Goal: Task Accomplishment & Management: Manage account settings

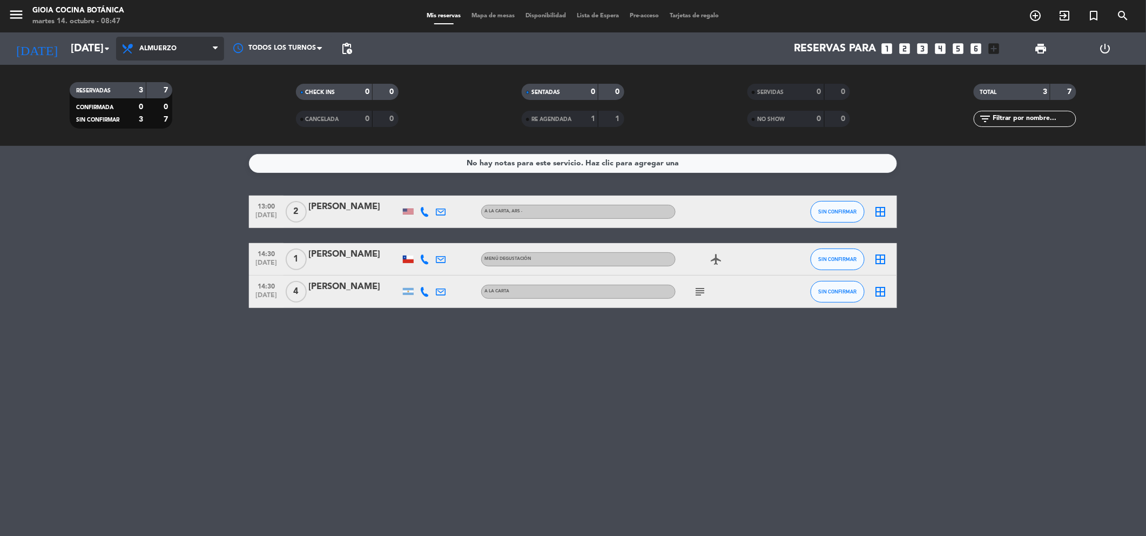
click at [160, 41] on span "Almuerzo" at bounding box center [170, 49] width 108 height 24
click at [155, 51] on span "Almuerzo" at bounding box center [157, 49] width 37 height 8
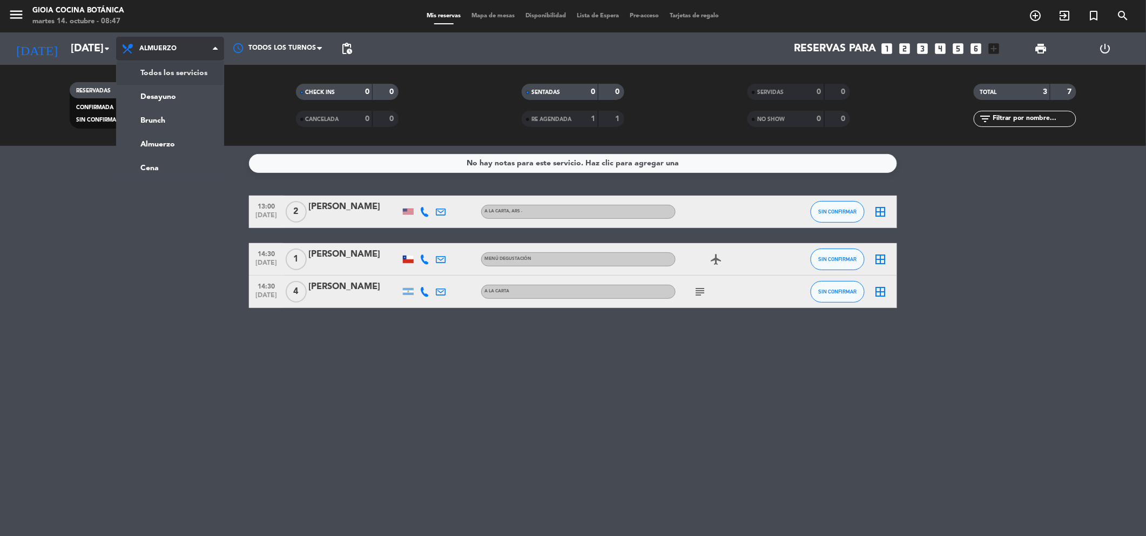
click at [161, 63] on div "Todos los servicios Desayuno Brunch Almuerzo Cena Almuerzo Todos los servicios …" at bounding box center [170, 48] width 108 height 32
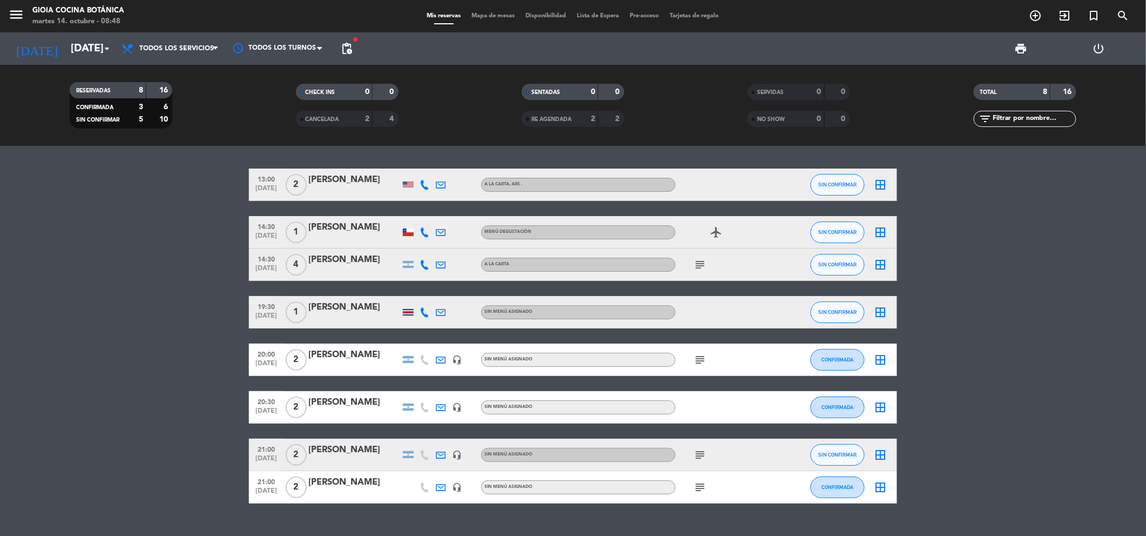
click at [701, 264] on icon "subject" at bounding box center [699, 264] width 13 height 13
click at [700, 361] on icon "subject" at bounding box center [699, 359] width 13 height 13
click at [700, 435] on div "13:00 [DATE] 2 [PERSON_NAME] A la Carta , ARS - SIN CONFIRMAR border_all 14:30 …" at bounding box center [573, 335] width 648 height 335
click at [700, 438] on div "subject" at bounding box center [723, 454] width 97 height 32
click at [698, 445] on div "subject" at bounding box center [723, 454] width 97 height 32
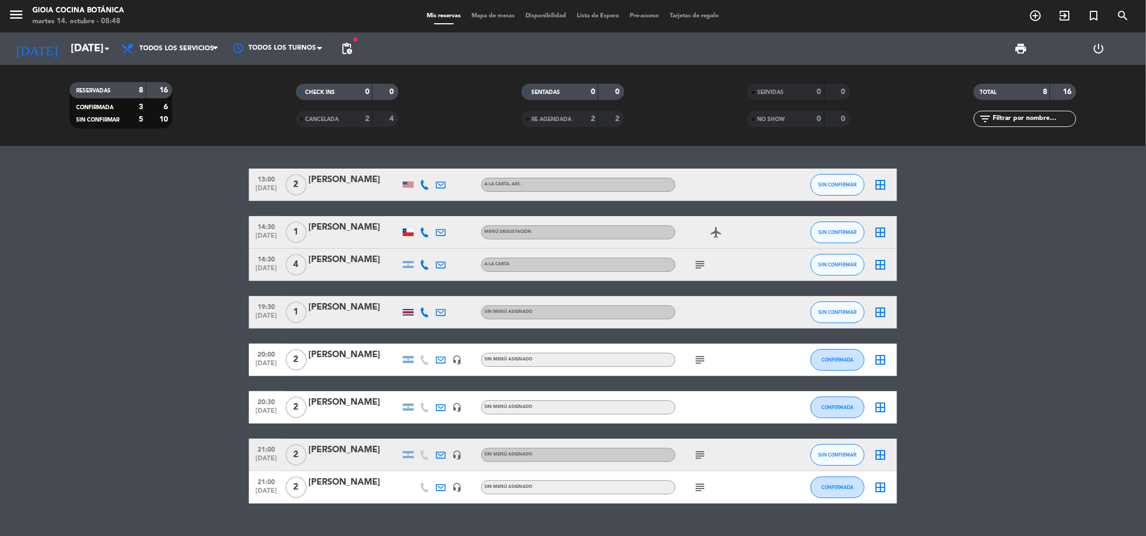
click at [698, 445] on div "subject" at bounding box center [723, 454] width 97 height 32
drag, startPoint x: 698, startPoint y: 445, endPoint x: 696, endPoint y: 462, distance: 16.9
click at [696, 462] on div "subject" at bounding box center [723, 454] width 97 height 32
click at [701, 486] on icon "subject" at bounding box center [699, 486] width 13 height 13
click at [737, 510] on div "13:00 [DATE] 2 [PERSON_NAME] A la Carta , ARS - SIN CONFIRMAR border_all 14:30 …" at bounding box center [573, 341] width 1146 height 390
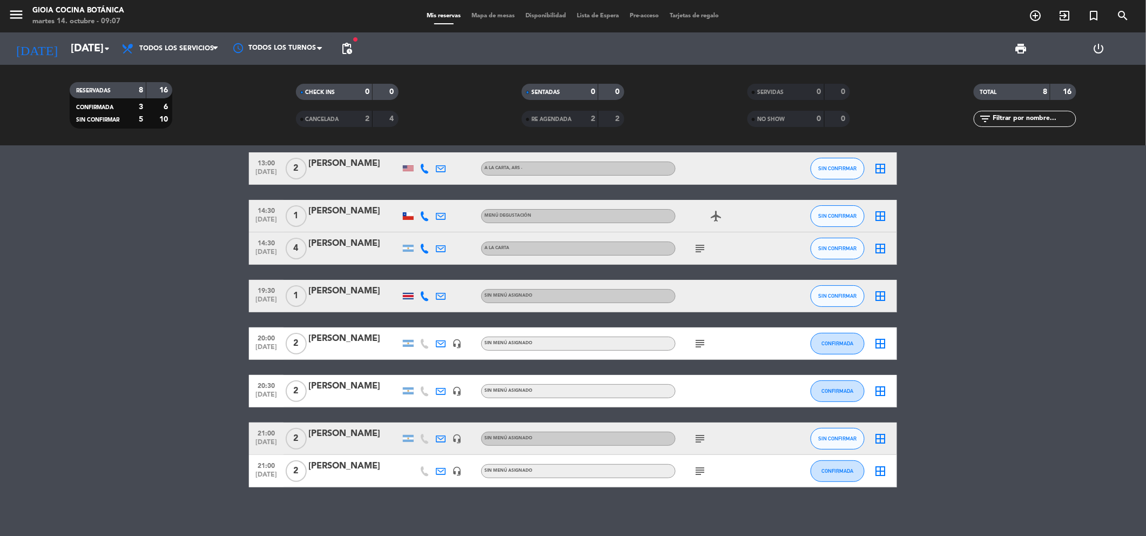
scroll to position [22, 0]
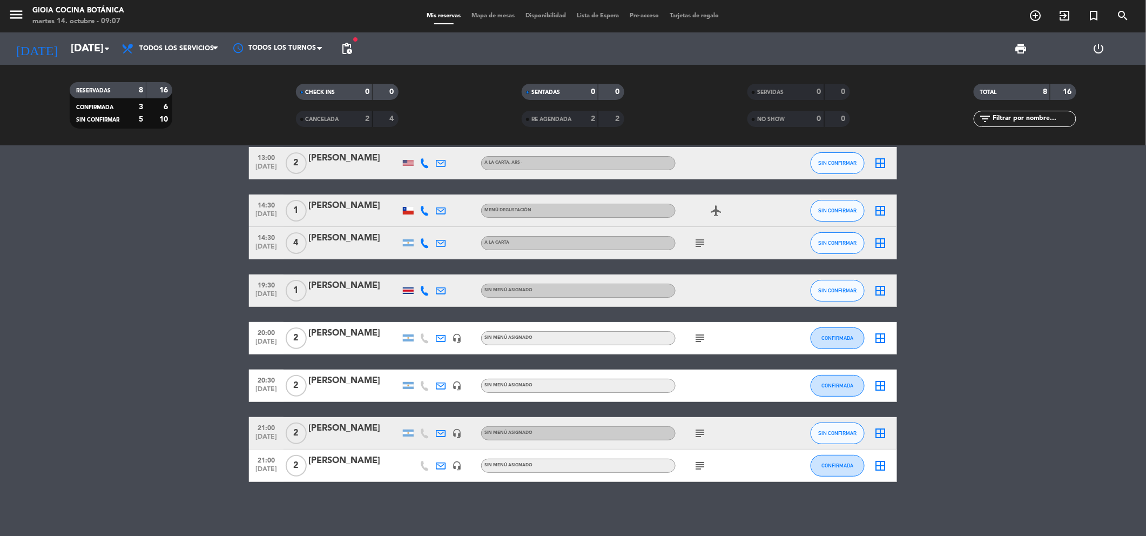
click at [702, 466] on icon "subject" at bounding box center [699, 465] width 13 height 13
click at [723, 507] on div "13:00 [DATE] 2 [PERSON_NAME] A la Carta , ARS - SIN CONFIRMAR border_all 14:30 …" at bounding box center [573, 341] width 1146 height 390
click at [702, 434] on icon "subject" at bounding box center [699, 432] width 13 height 13
click at [700, 510] on div "13:00 [DATE] 2 [PERSON_NAME] A la Carta , ARS - SIN CONFIRMAR border_all 14:30 …" at bounding box center [573, 341] width 1146 height 390
